Goal: Navigation & Orientation: Find specific page/section

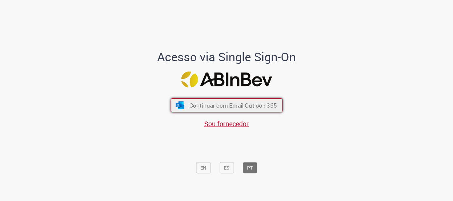
click at [235, 106] on span "Continuar com Email Outlook 365" at bounding box center [233, 106] width 88 height 8
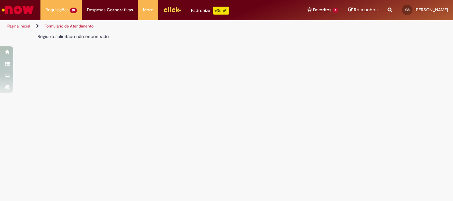
click at [19, 25] on link "Página inicial" at bounding box center [18, 26] width 23 height 5
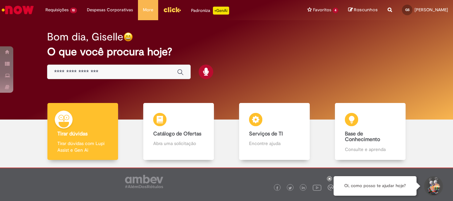
click at [171, 10] on img "Menu Cabeçalho" at bounding box center [172, 10] width 18 height 10
